Goal: Find specific page/section: Find specific page/section

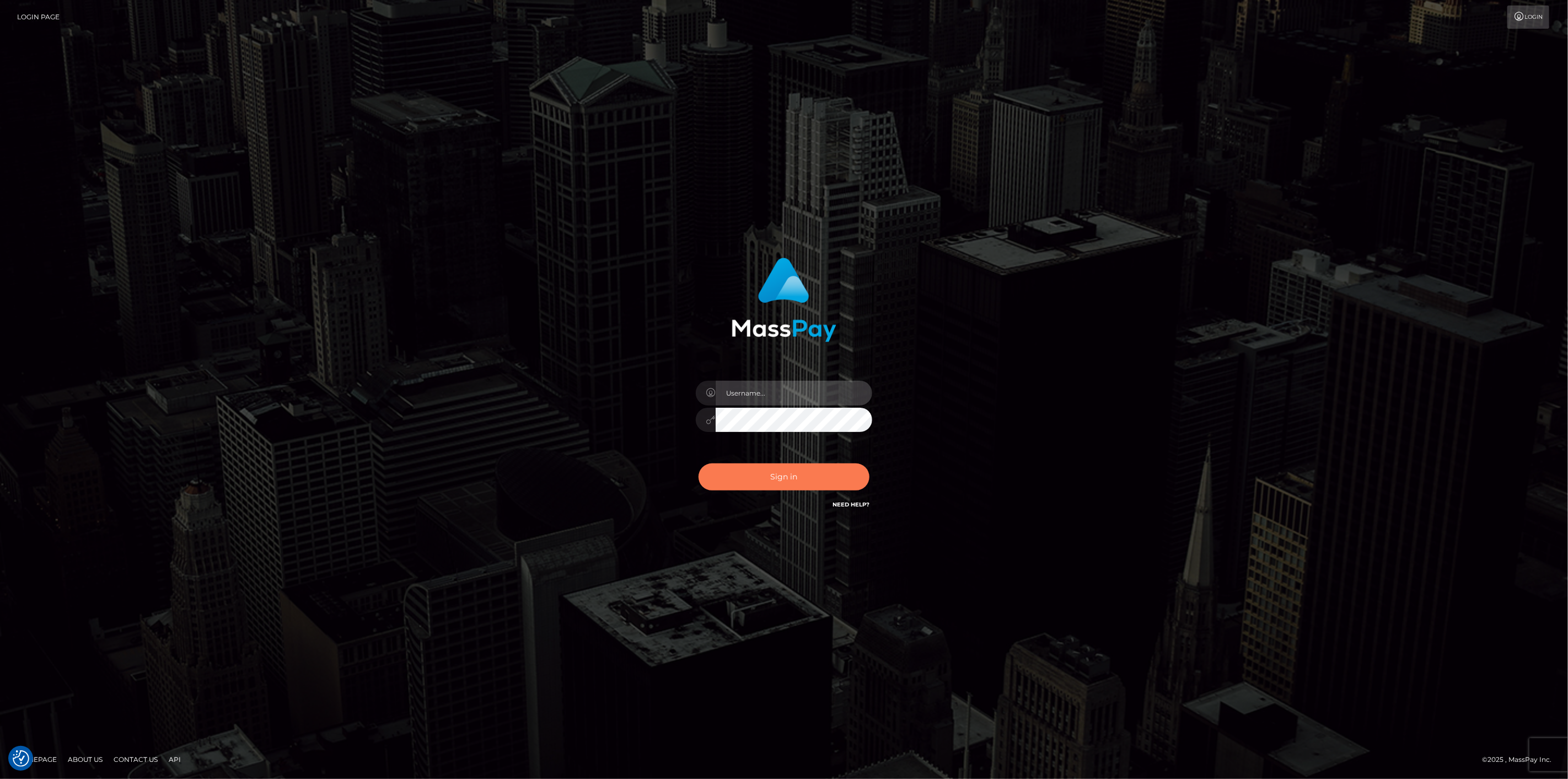
type input "scott.cm"
click at [807, 475] on button "Sign in" at bounding box center [784, 477] width 171 height 27
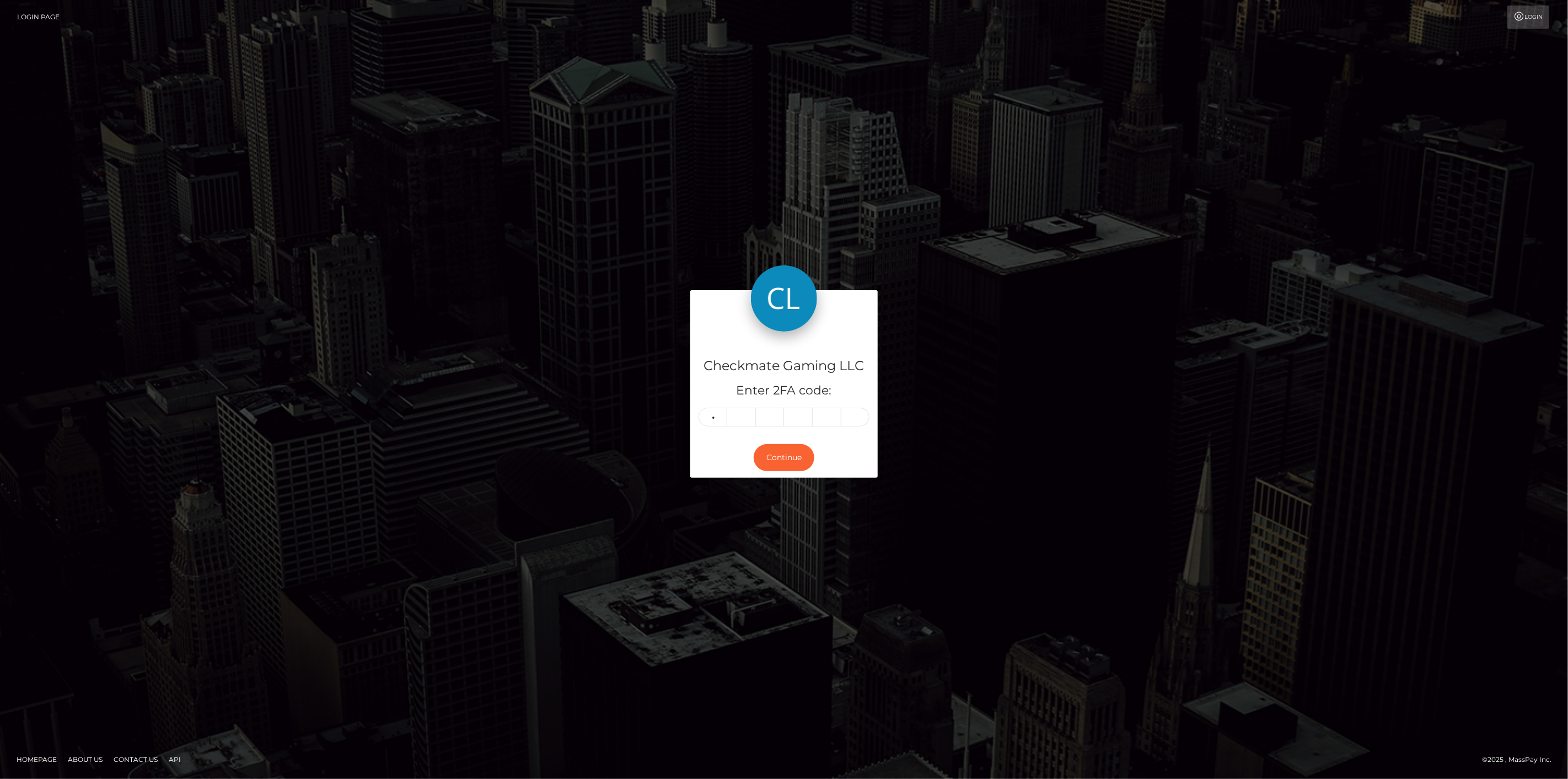
type input "6"
type input "7"
type input "9"
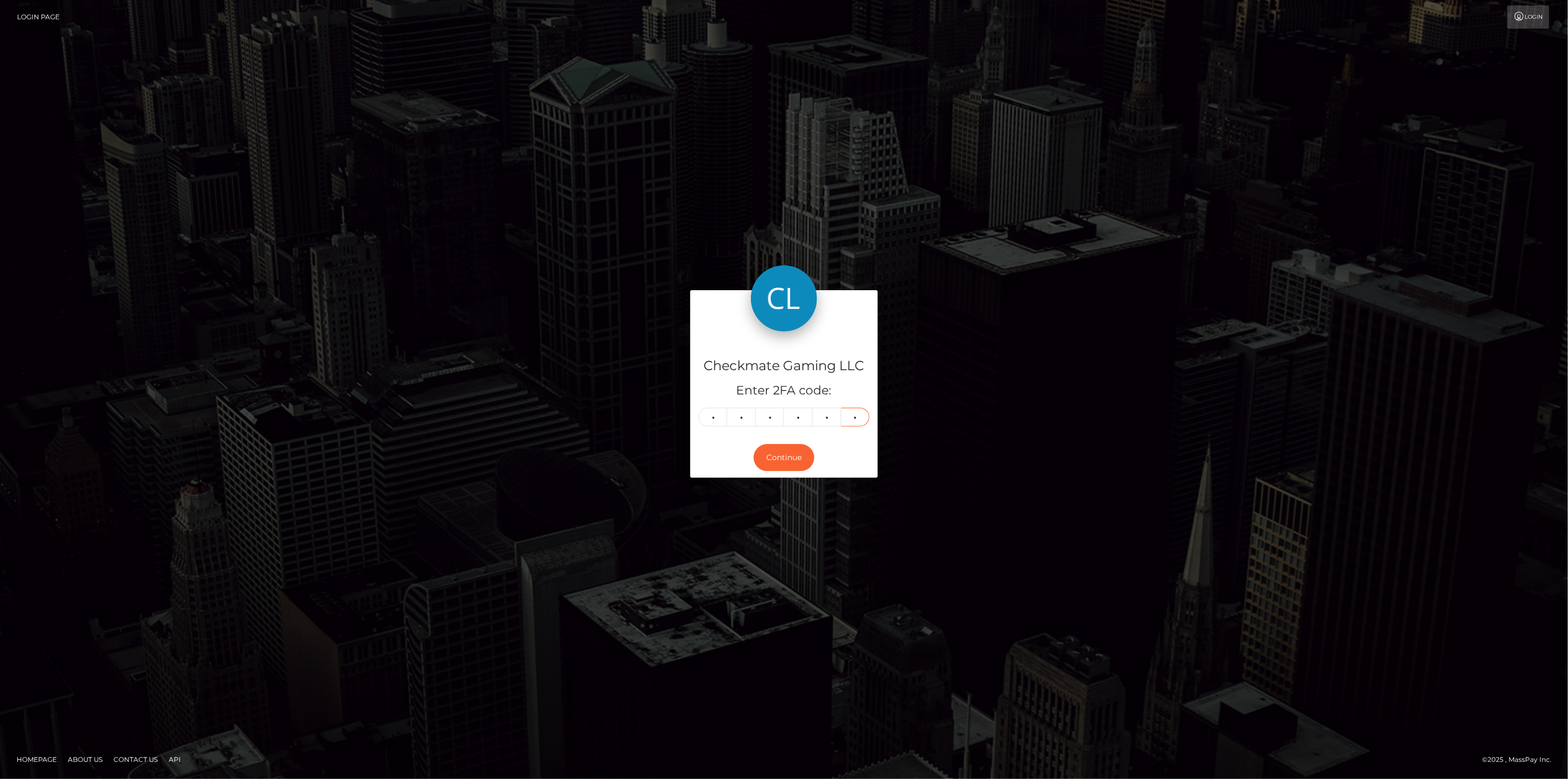
type input "2"
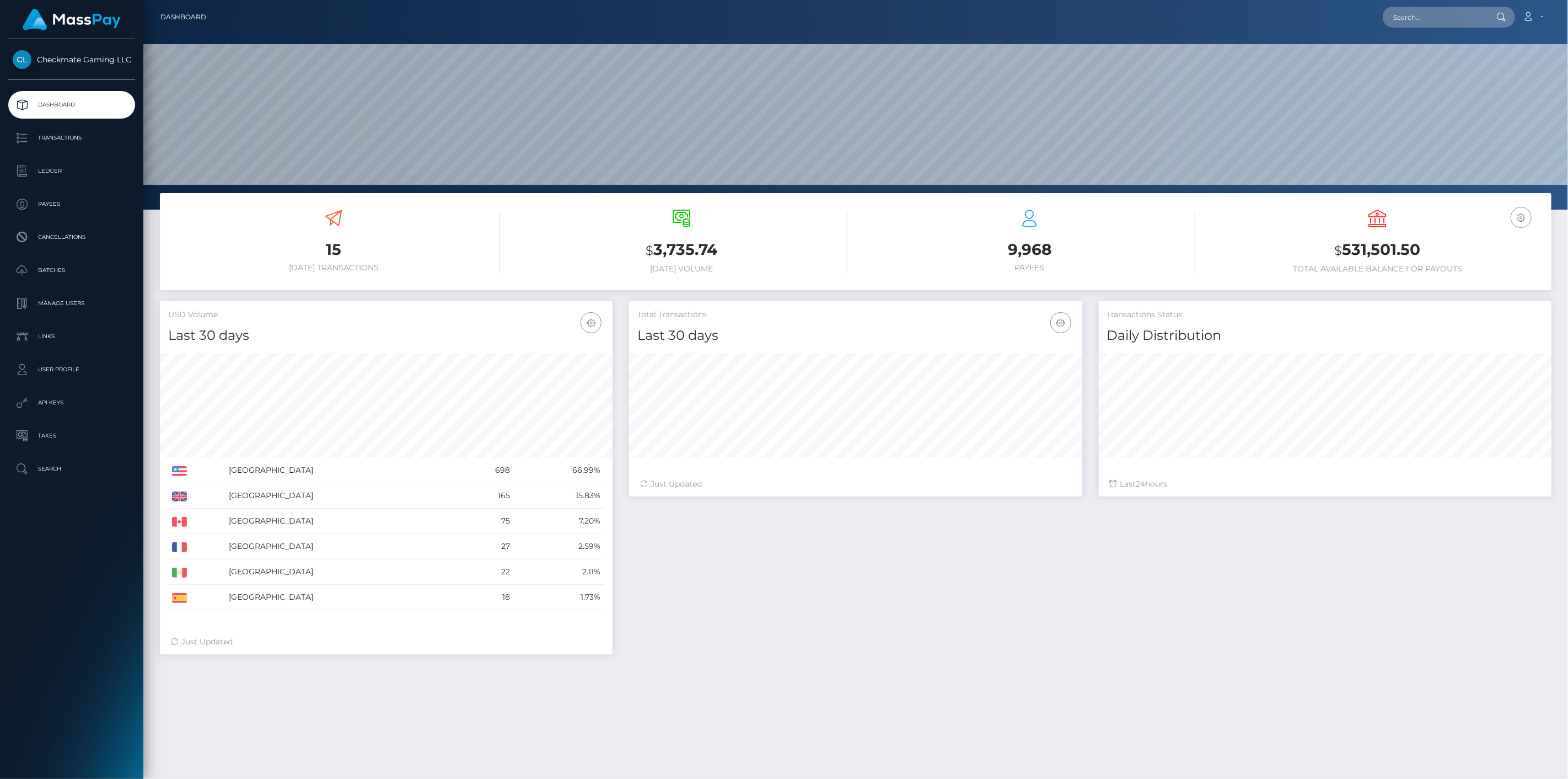
scroll to position [196, 453]
click at [66, 202] on p "Payees" at bounding box center [72, 204] width 118 height 16
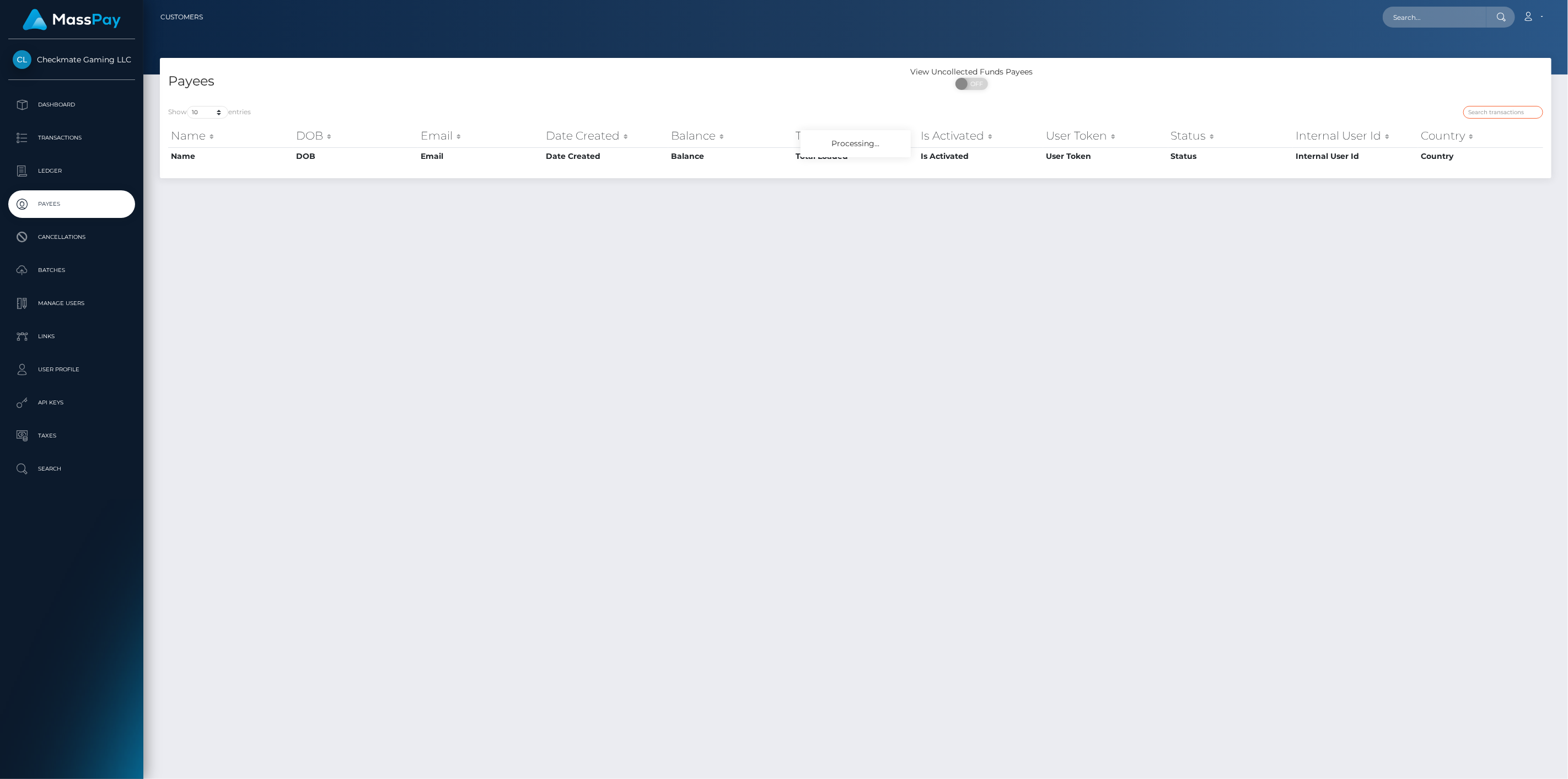
click at [1515, 113] on input "search" at bounding box center [1503, 112] width 80 height 13
paste input "695772"
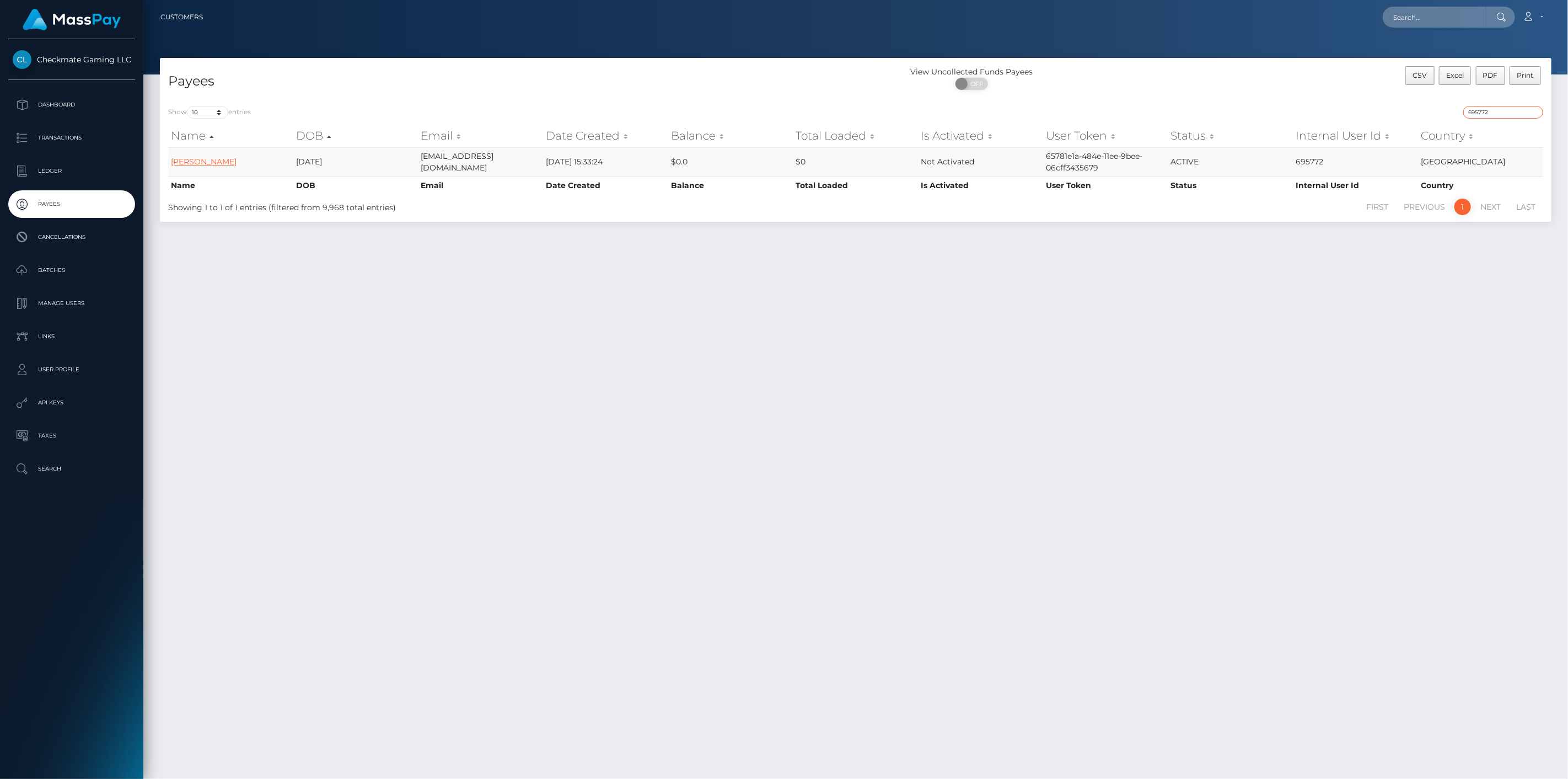
type input "695772"
click at [81, 143] on p "Transactions" at bounding box center [72, 138] width 118 height 16
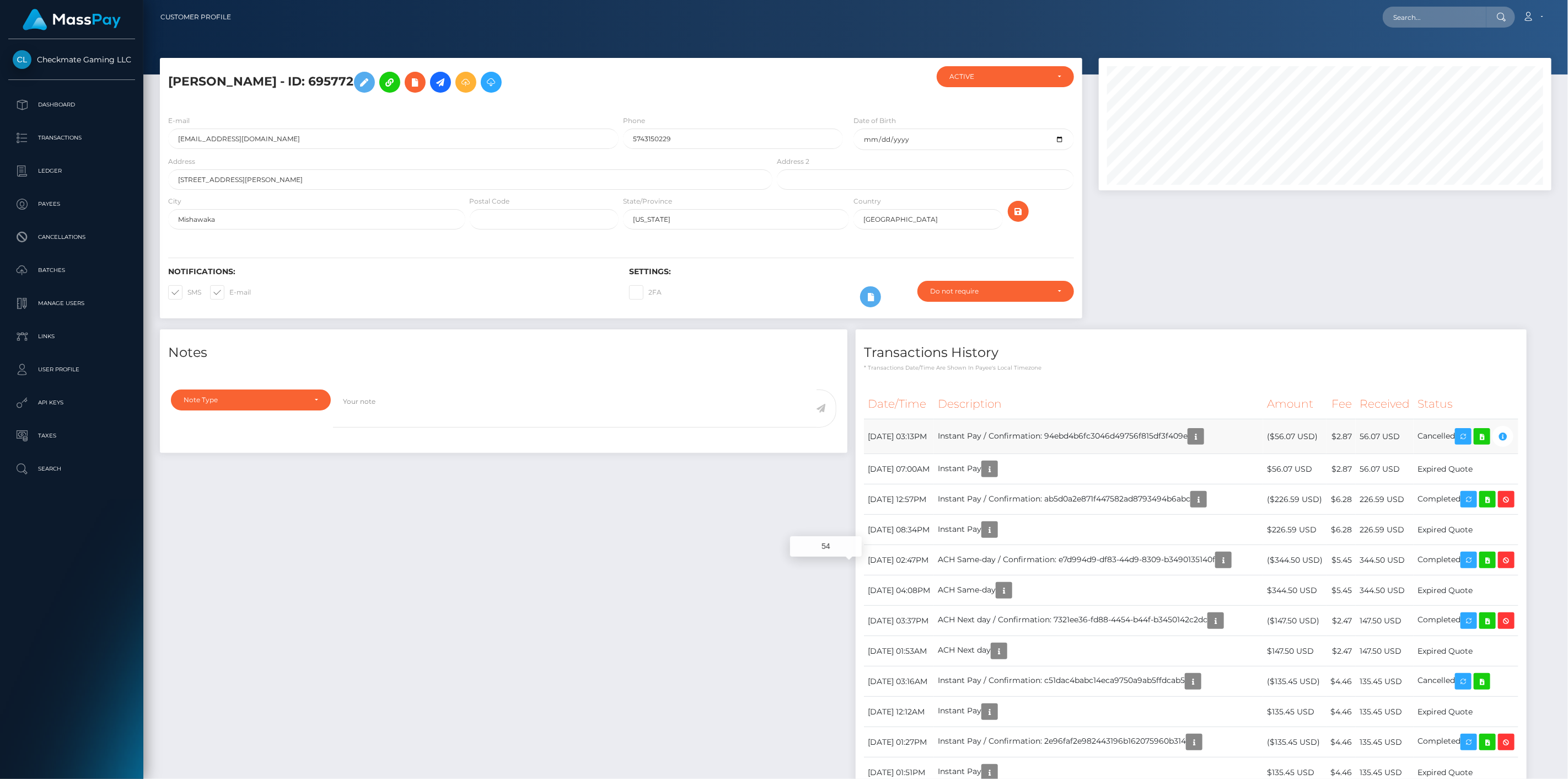
scroll to position [132, 453]
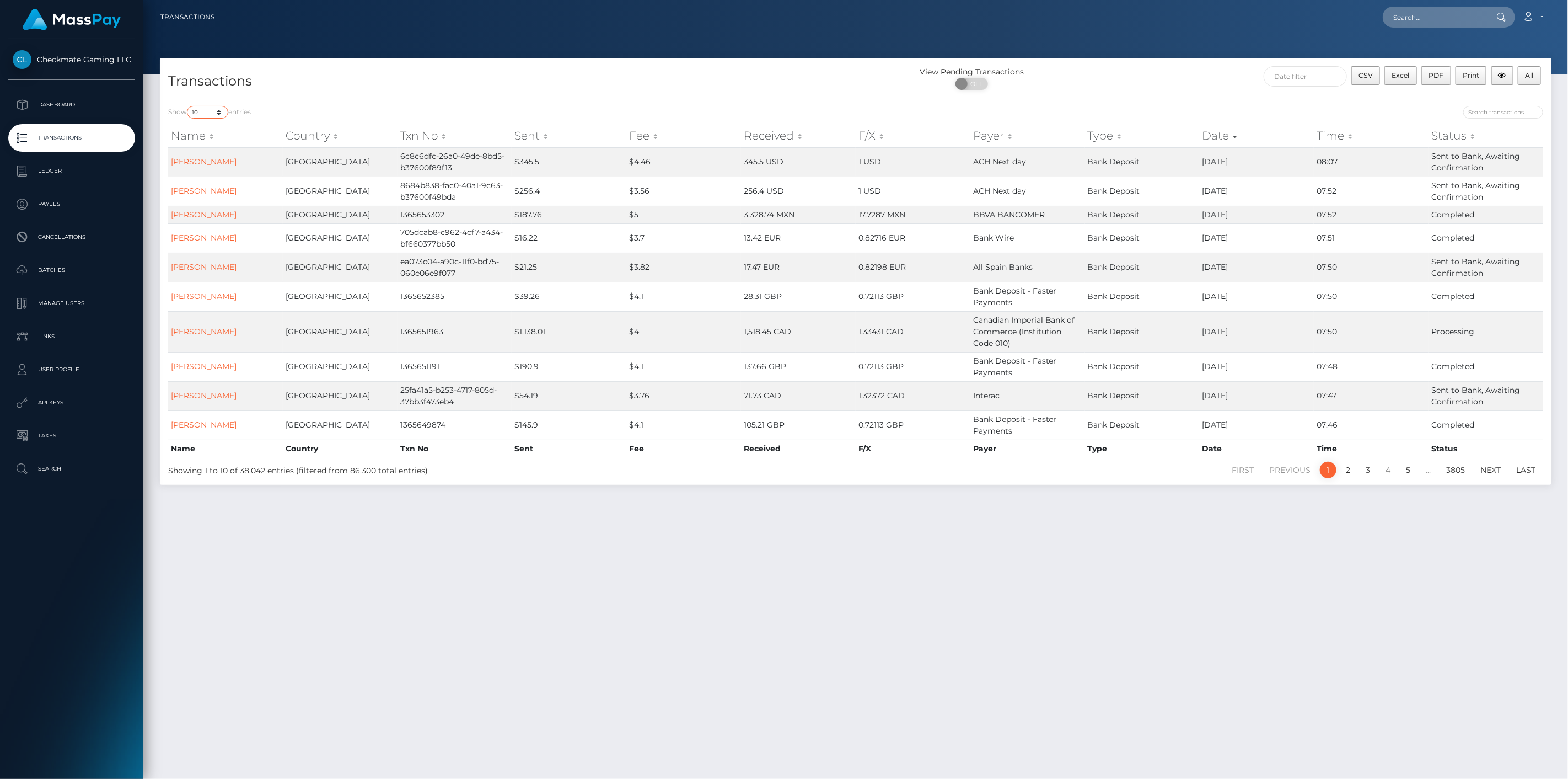
click at [215, 115] on select "10 25 50 100 250 500 1,000 3,500" at bounding box center [208, 112] width 41 height 13
select select "25"
click at [188, 106] on select "10 25 50 100 250 500 1,000 3,500" at bounding box center [208, 112] width 41 height 13
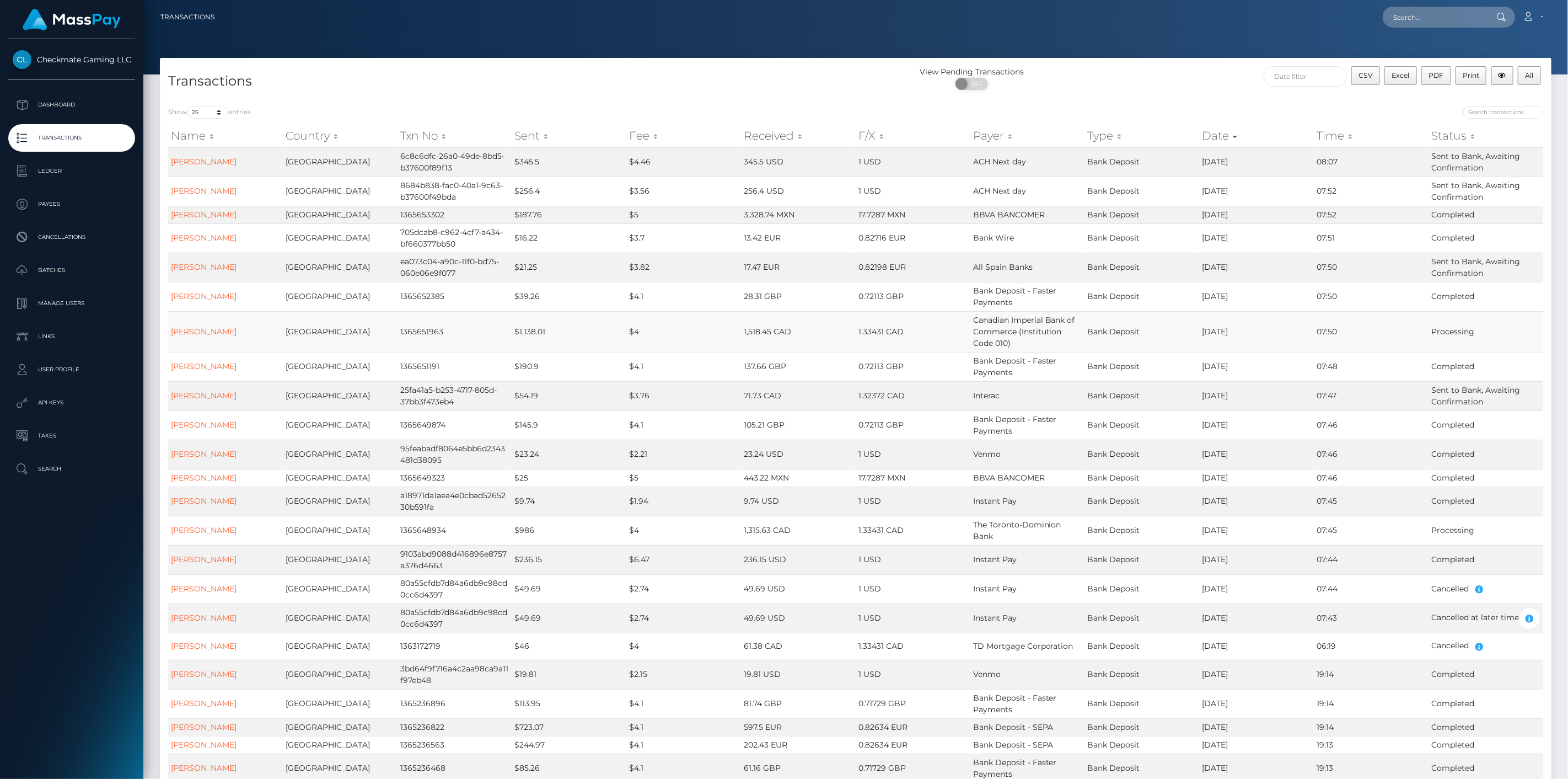
click at [531, 330] on td "$1,138.01" at bounding box center [569, 331] width 114 height 41
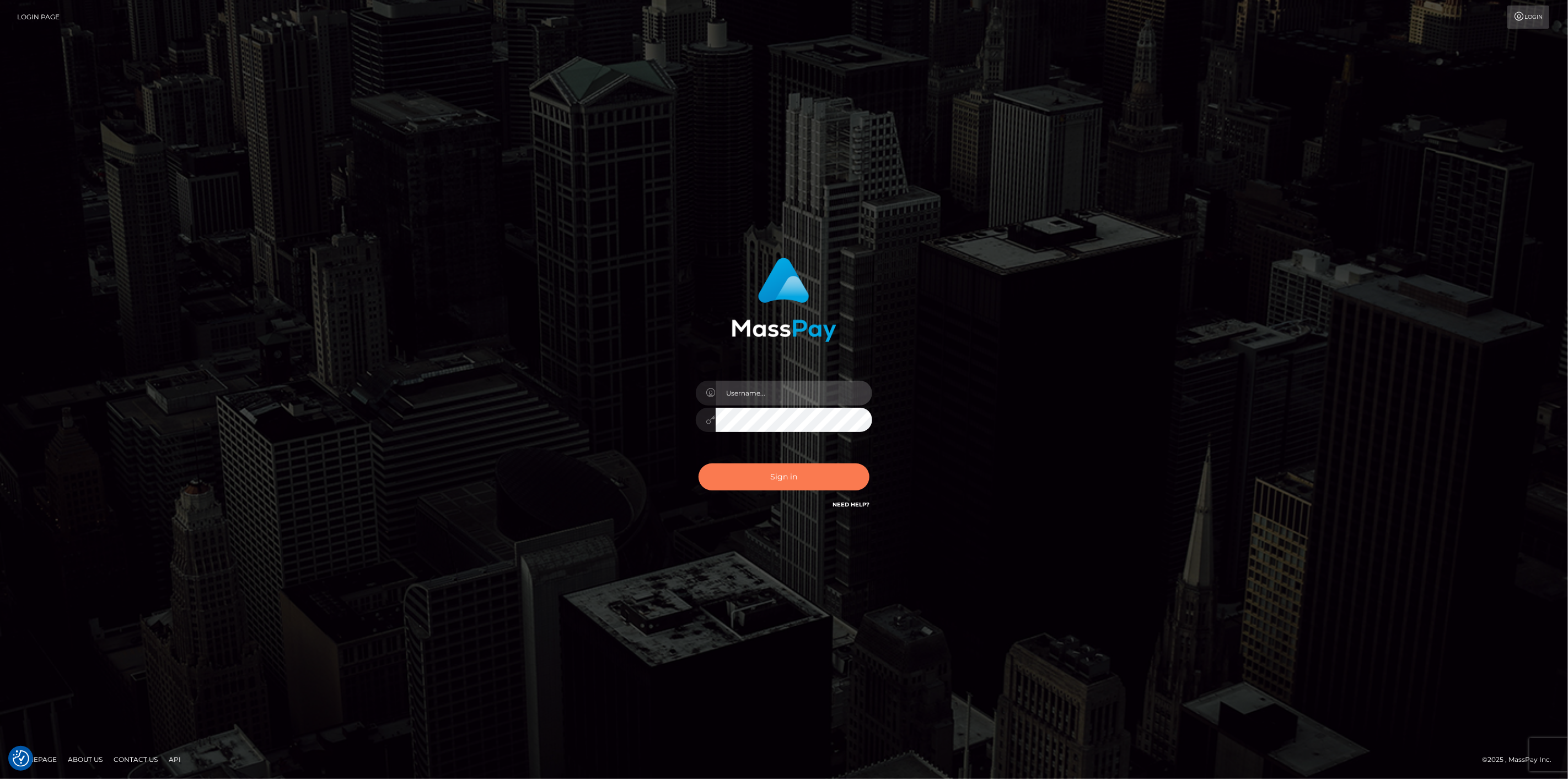
type input "[DOMAIN_NAME]"
click at [788, 472] on button "Sign in" at bounding box center [784, 477] width 171 height 27
type input "scott.cm"
click at [741, 471] on button "Sign in" at bounding box center [784, 477] width 171 height 27
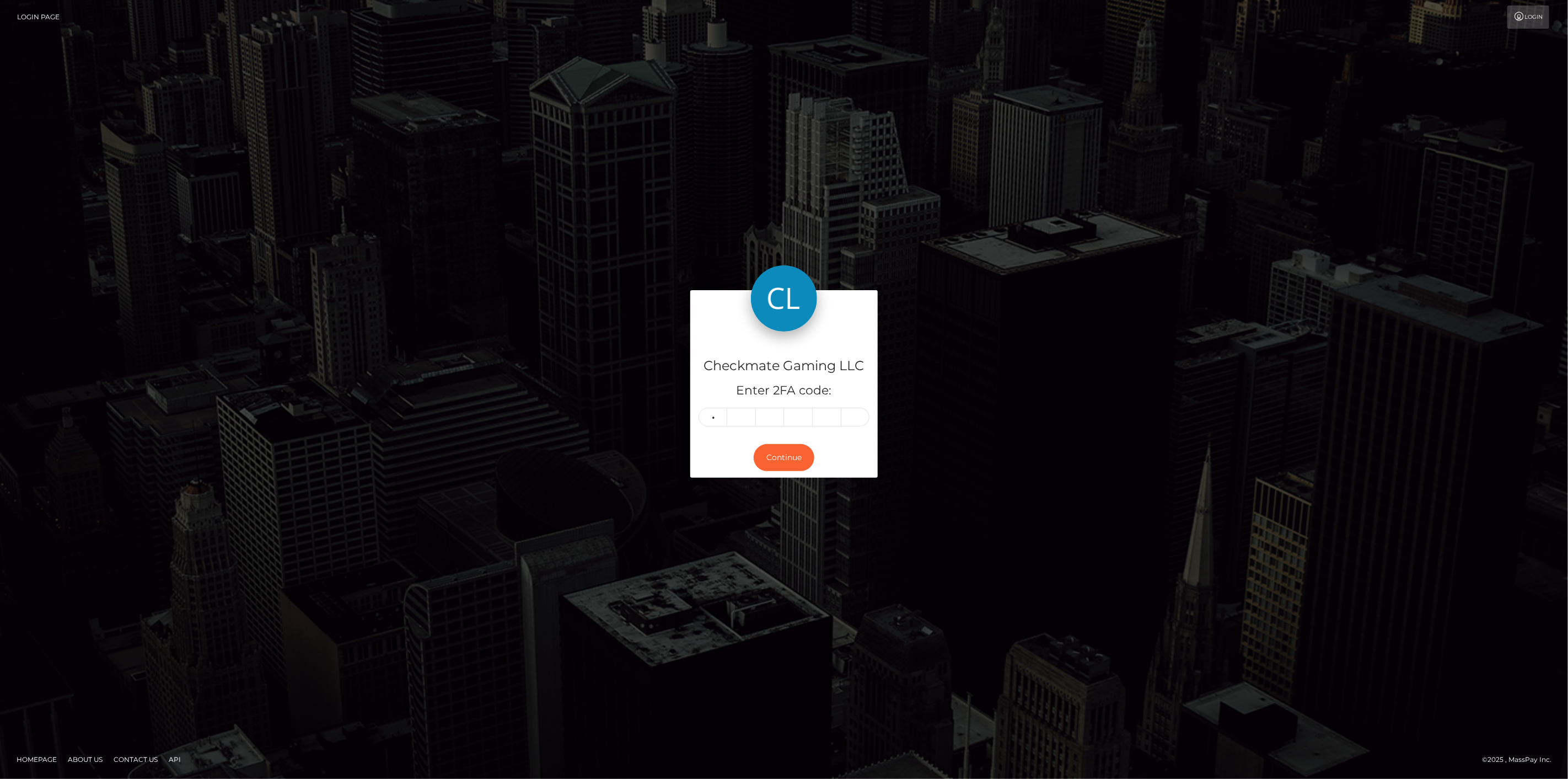
type input "3"
type input "7"
type input "5"
type input "6"
type input "5"
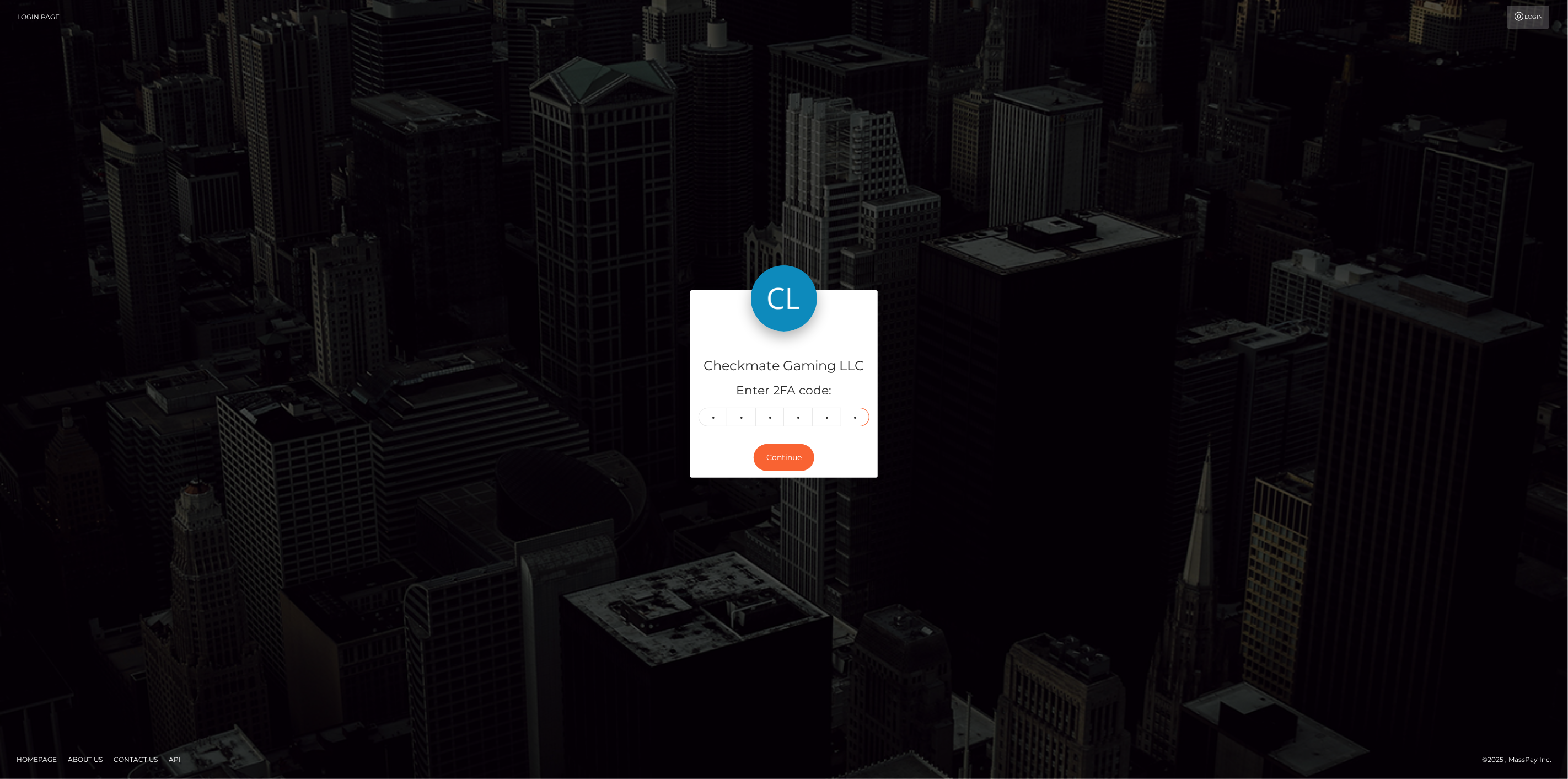
type input "6"
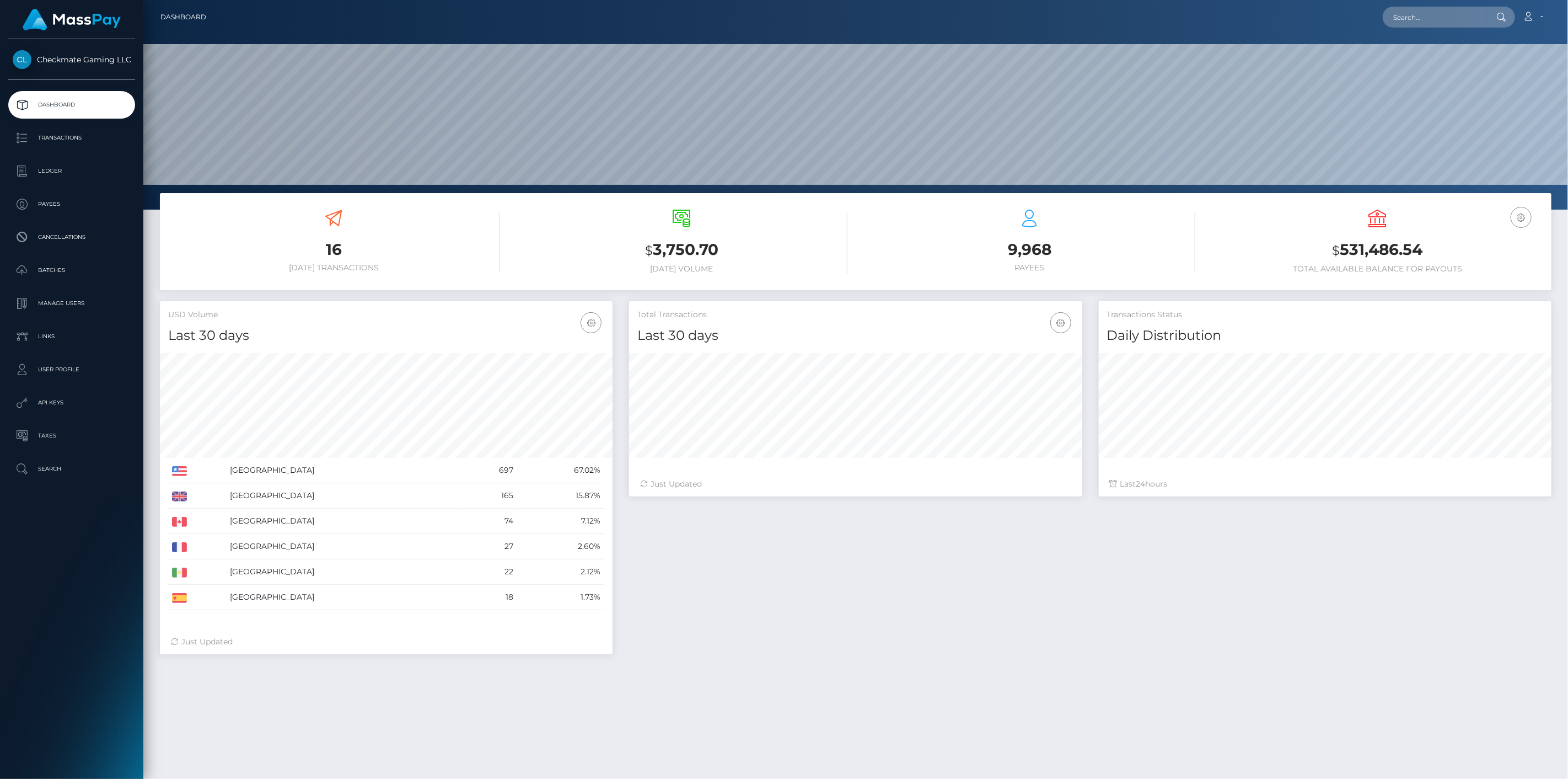
scroll to position [196, 453]
click at [54, 202] on p "Payees" at bounding box center [72, 204] width 118 height 16
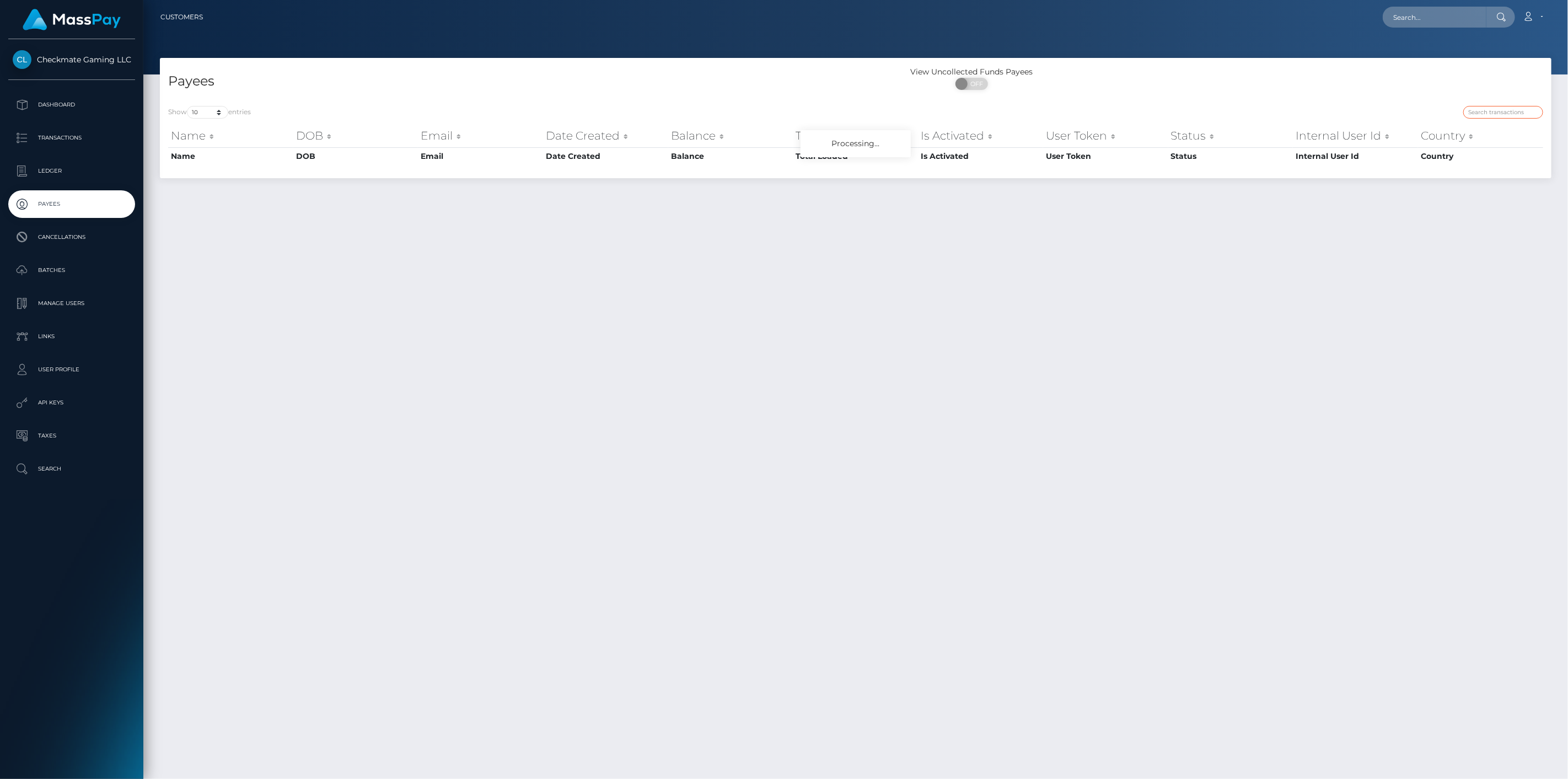
paste input "842209"
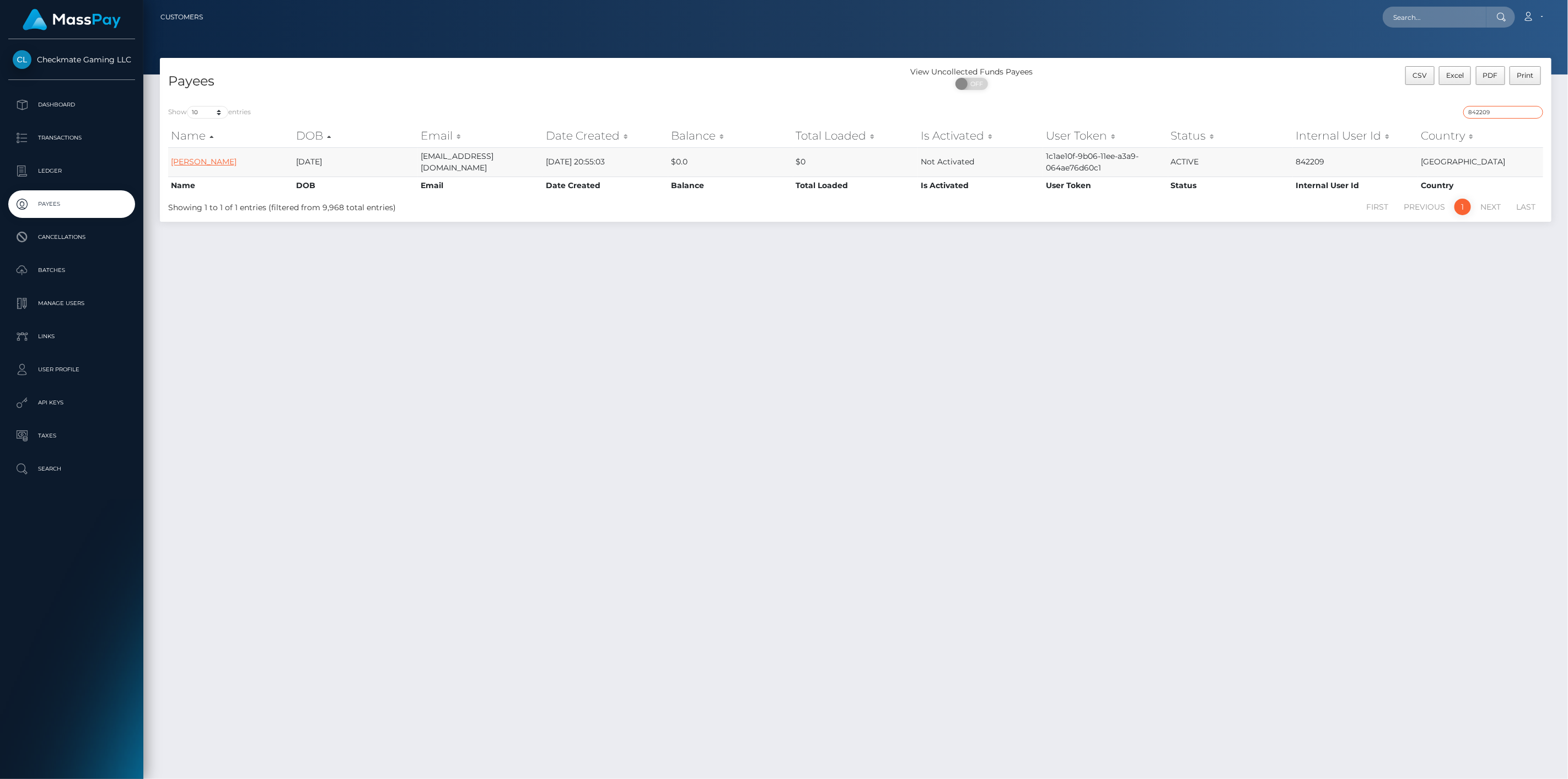
type input "842209"
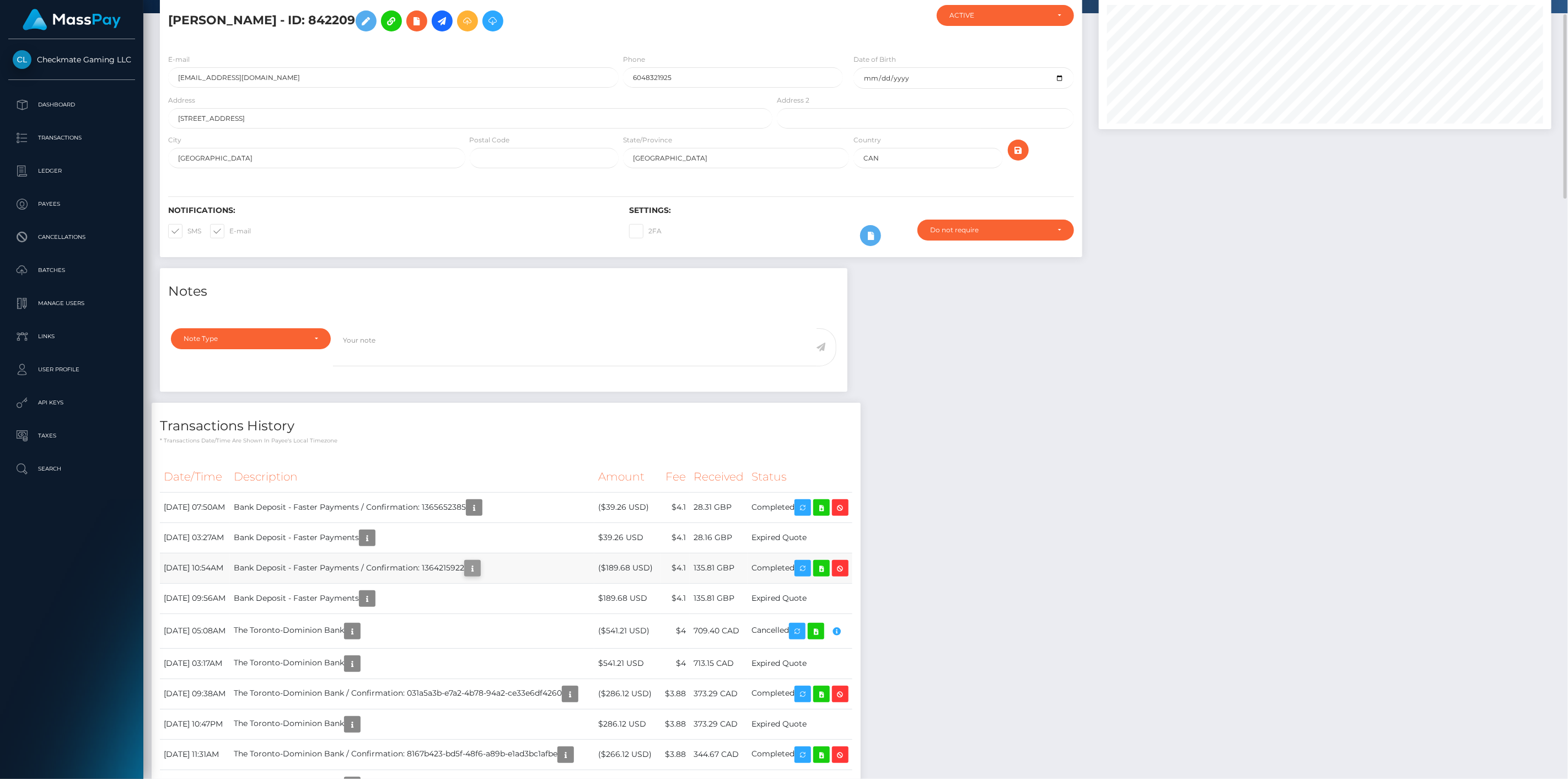
scroll to position [132, 453]
click at [479, 566] on icon "button" at bounding box center [472, 568] width 13 height 14
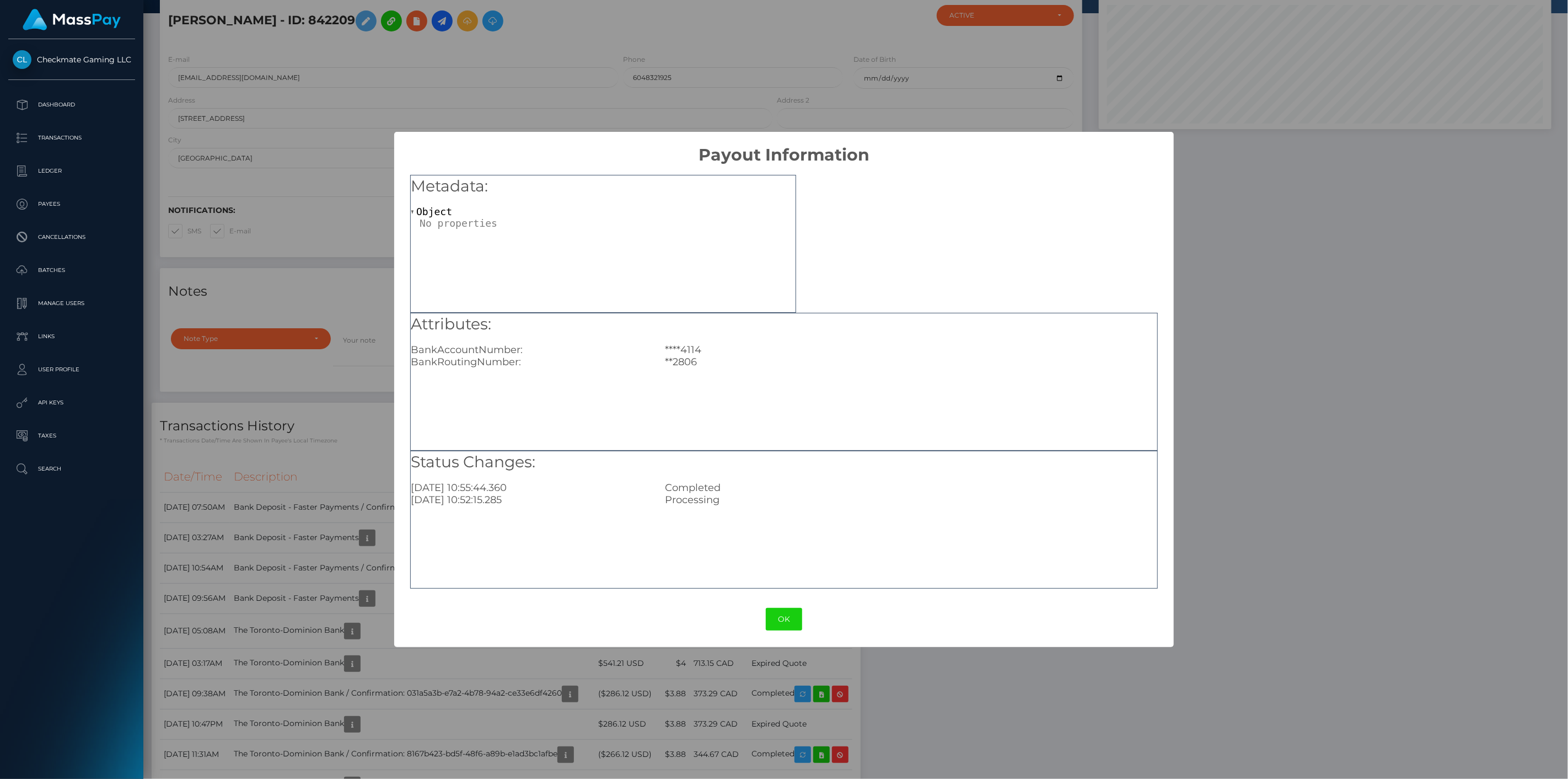
click at [365, 538] on div "× Payout Information Metadata: Object Attributes: BankAccountNumber: ****4114 B…" at bounding box center [784, 389] width 1568 height 779
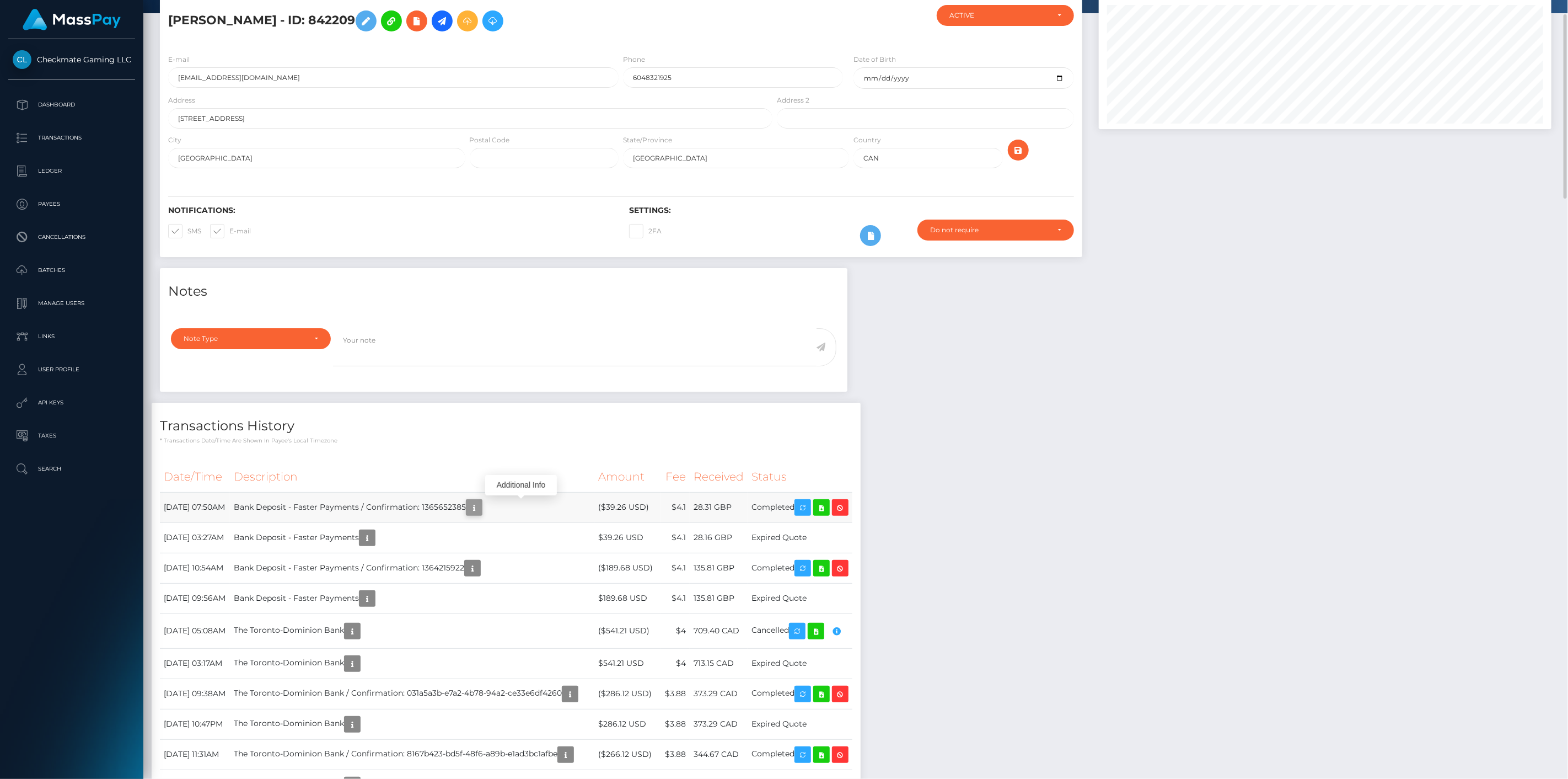
click at [481, 506] on icon "button" at bounding box center [474, 507] width 13 height 14
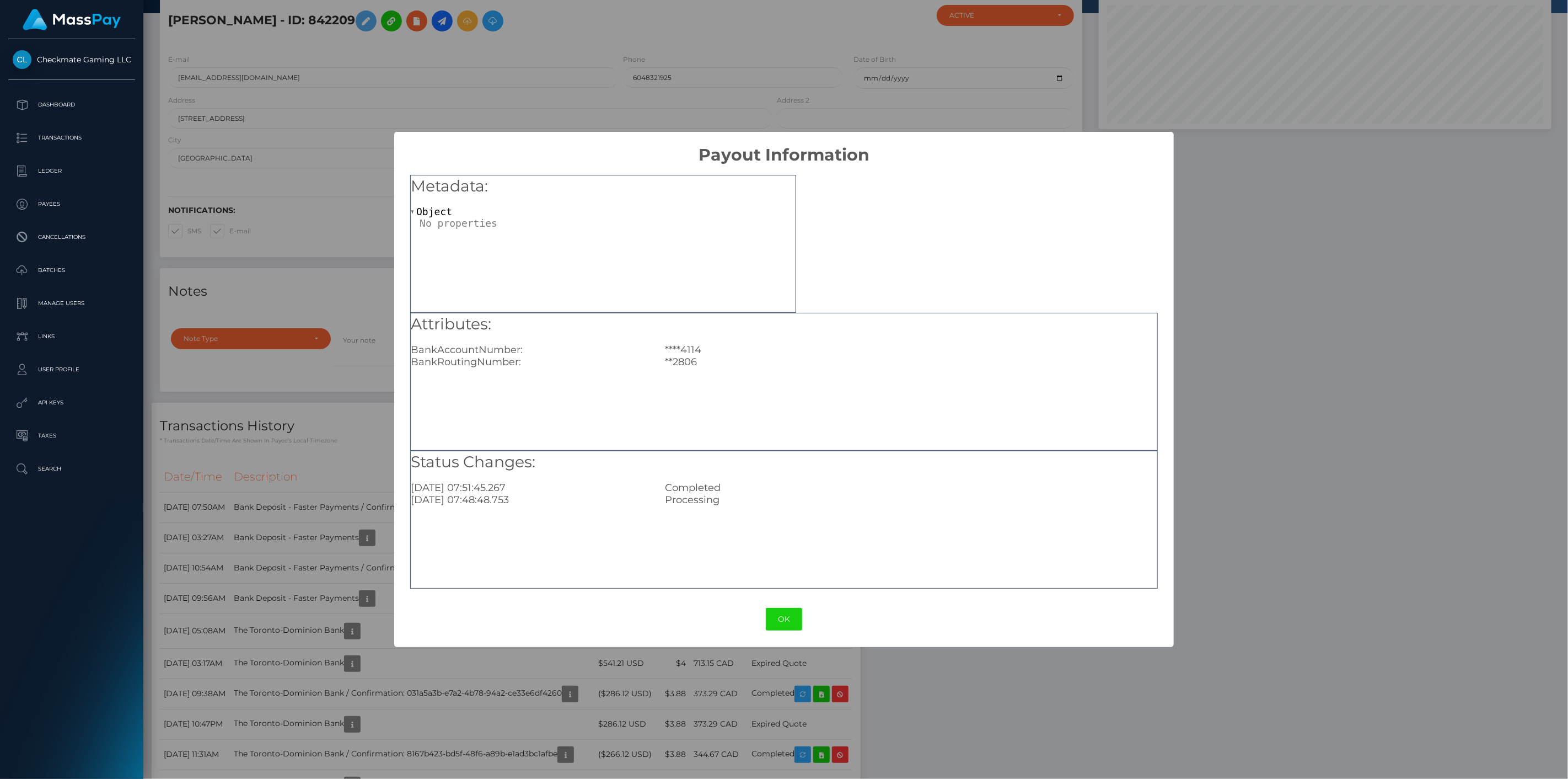
click at [357, 507] on div "× Payout Information Metadata: Object Attributes: BankAccountNumber: ****4114 B…" at bounding box center [784, 389] width 1568 height 779
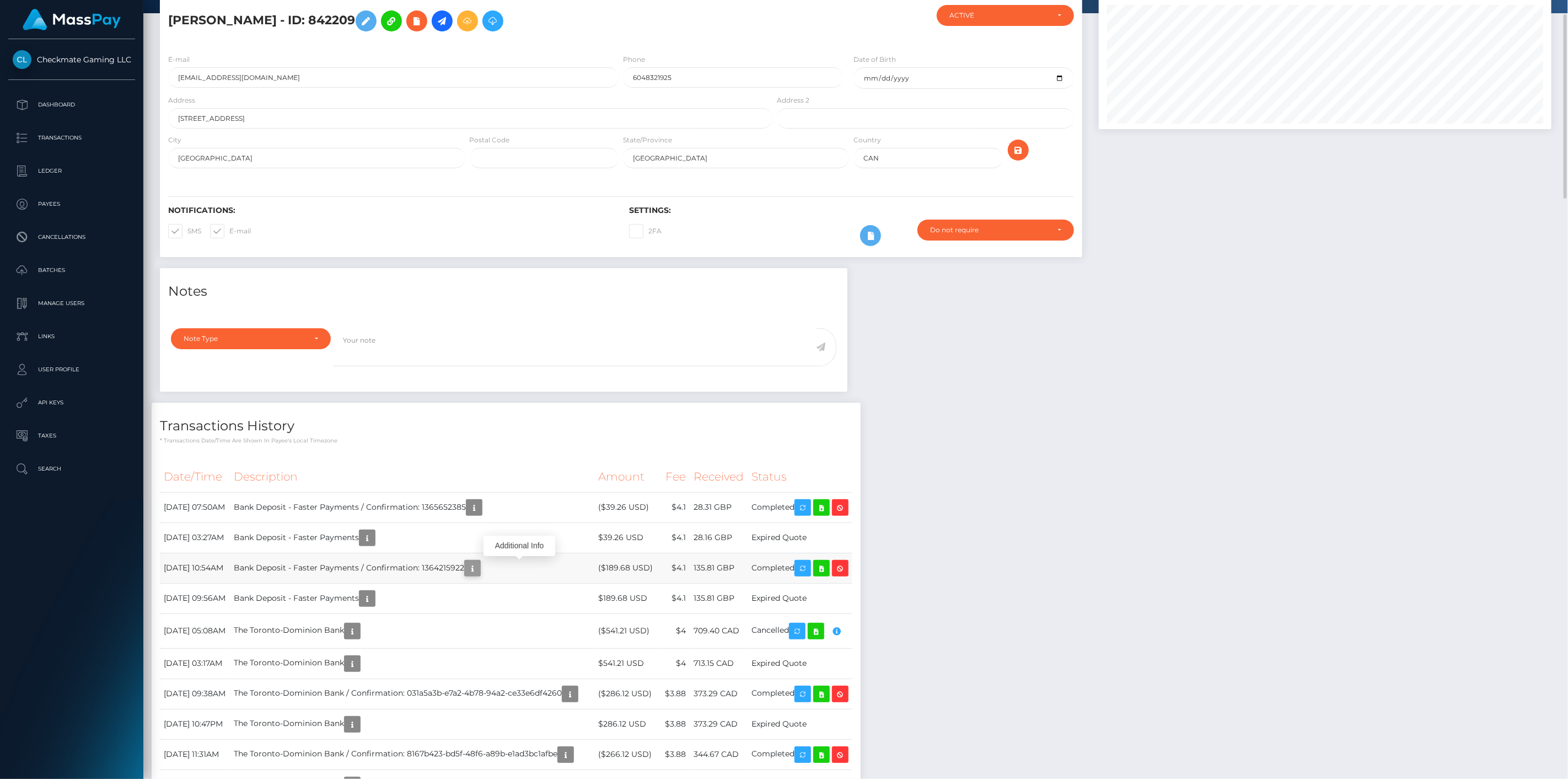
click at [479, 569] on icon "button" at bounding box center [472, 568] width 13 height 14
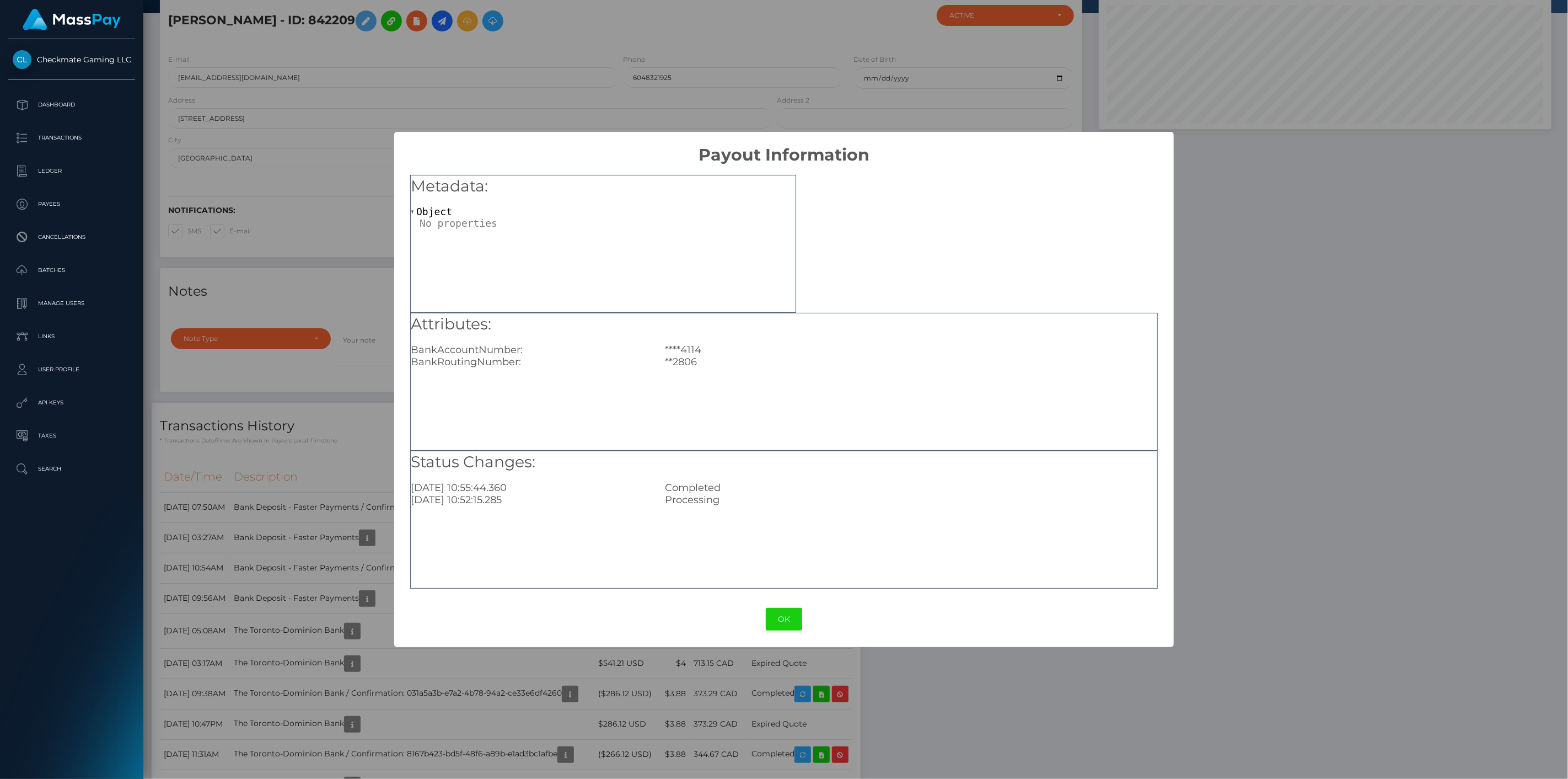
click at [301, 557] on div "× Payout Information Metadata: Object Attributes: BankAccountNumber: ****4114 B…" at bounding box center [784, 389] width 1568 height 779
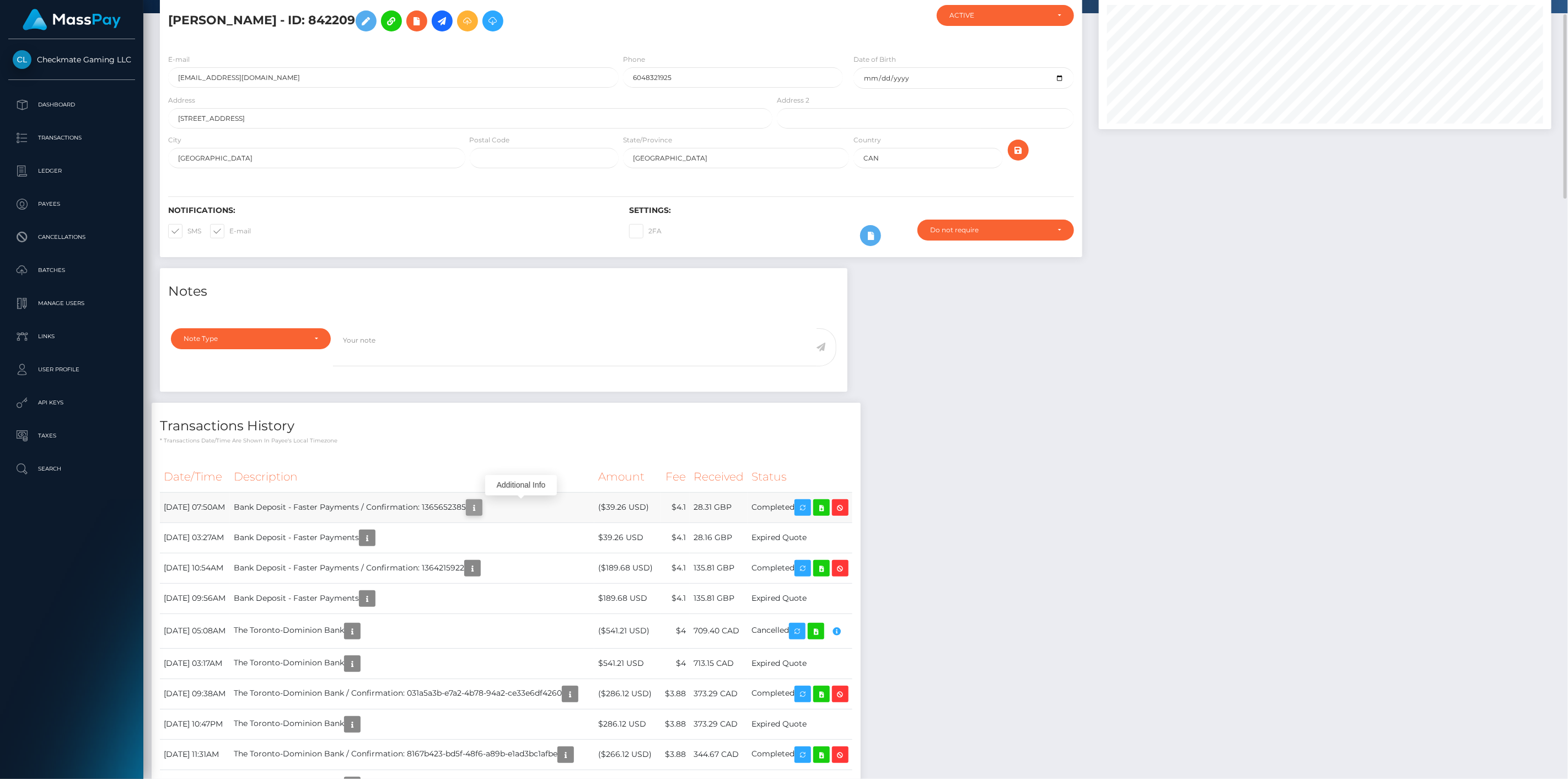
click at [481, 506] on icon "button" at bounding box center [474, 507] width 13 height 14
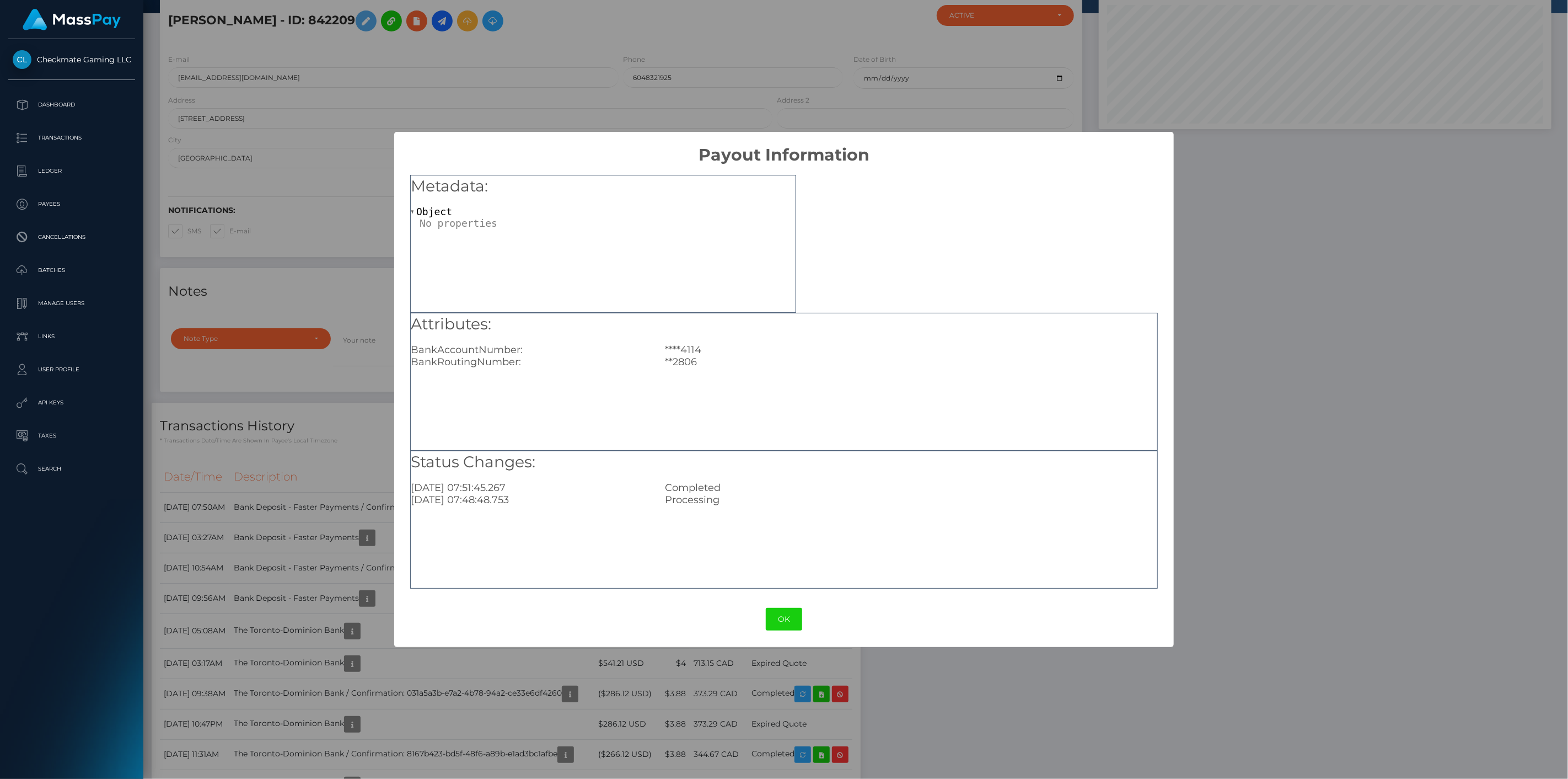
click at [345, 556] on div "× Payout Information Metadata: Object Attributes: BankAccountNumber: ****4114 B…" at bounding box center [784, 389] width 1568 height 779
